Goal: Transaction & Acquisition: Book appointment/travel/reservation

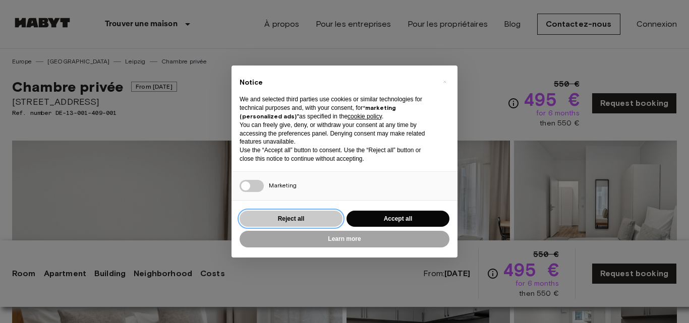
click at [321, 218] on button "Reject all" at bounding box center [291, 219] width 103 height 17
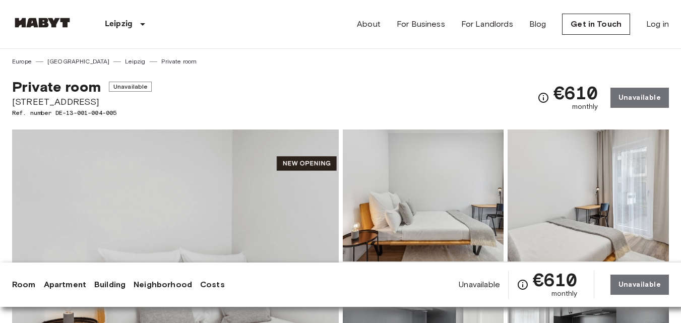
click at [322, 32] on div "Leipzig Europe Amsterdam Berlin Brussels Cologne Dusseldorf Frankfurt Graz Hamb…" at bounding box center [340, 24] width 657 height 48
click at [125, 63] on link "Leipzig" at bounding box center [135, 61] width 20 height 9
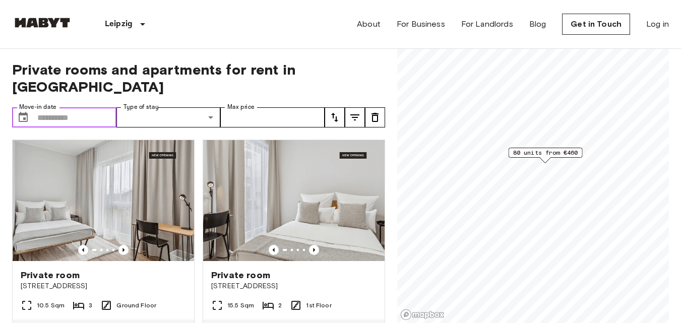
click at [84, 107] on input "Move-in date" at bounding box center [76, 117] width 79 height 20
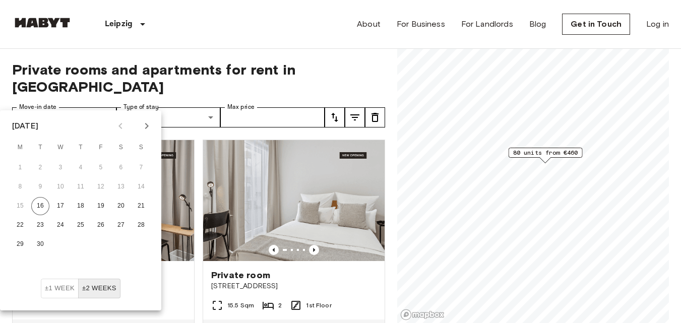
click at [253, 51] on div "Private rooms and apartments for rent in Leipzig Move-in date ​ Move-in date Ty…" at bounding box center [198, 186] width 373 height 275
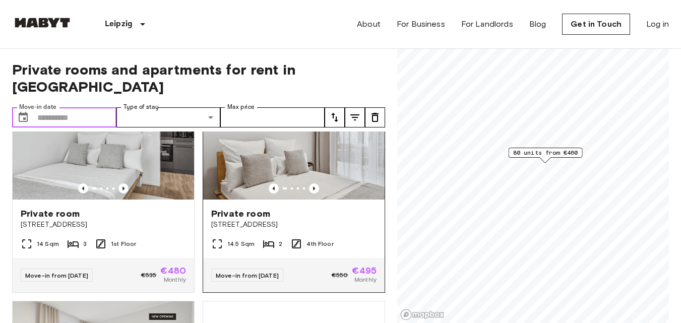
scroll to position [284, 0]
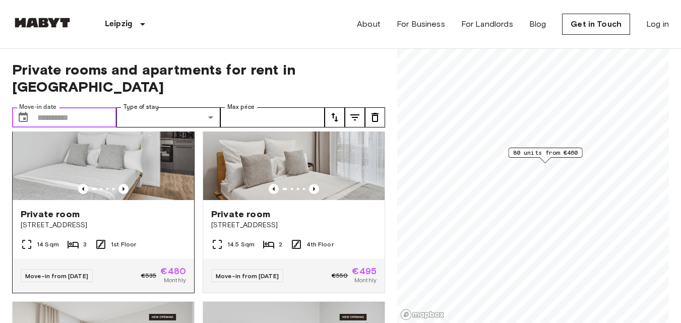
click at [145, 184] on div at bounding box center [104, 189] width 182 height 10
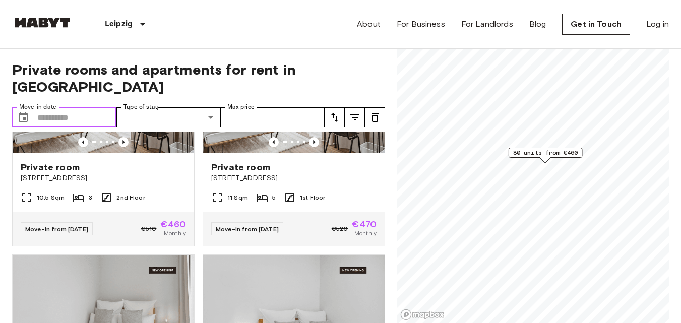
scroll to position [1223, 0]
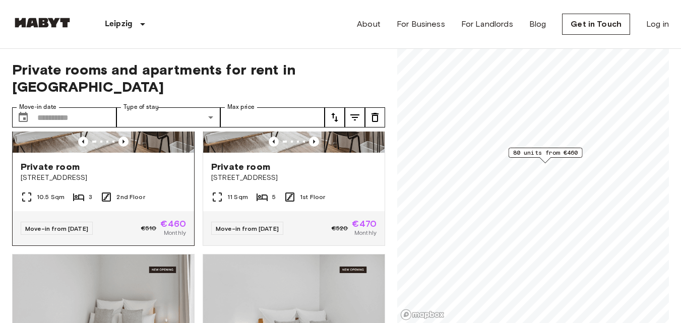
click at [83, 203] on icon at bounding box center [79, 197] width 12 height 12
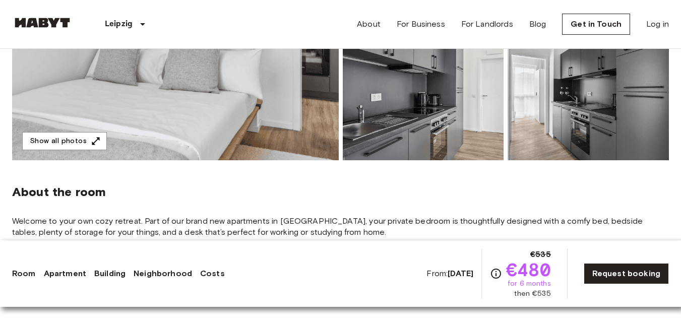
scroll to position [307, 0]
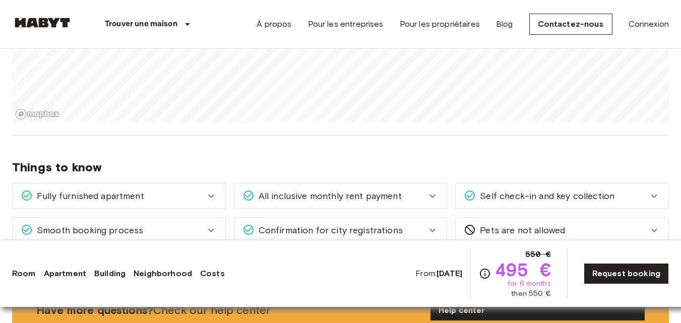
scroll to position [1235, 0]
